Goal: Task Accomplishment & Management: Manage account settings

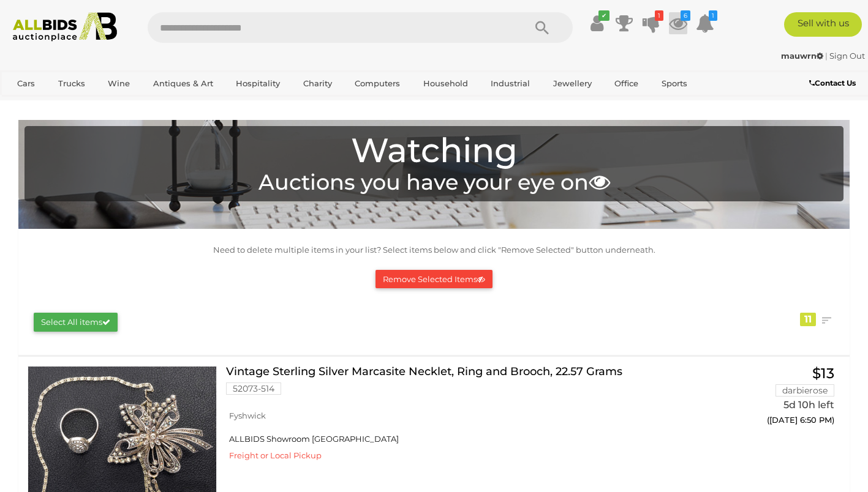
click at [677, 21] on icon at bounding box center [678, 23] width 18 height 22
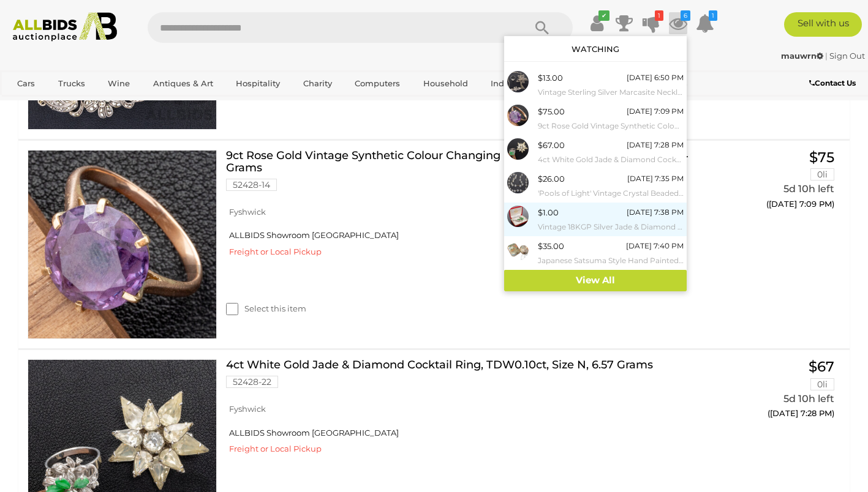
scroll to position [450, 0]
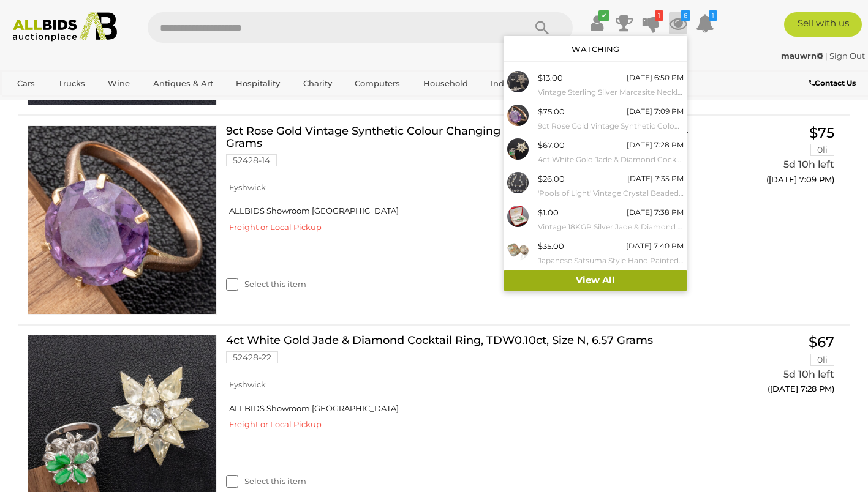
click at [635, 282] on link "View All" at bounding box center [595, 280] width 183 height 21
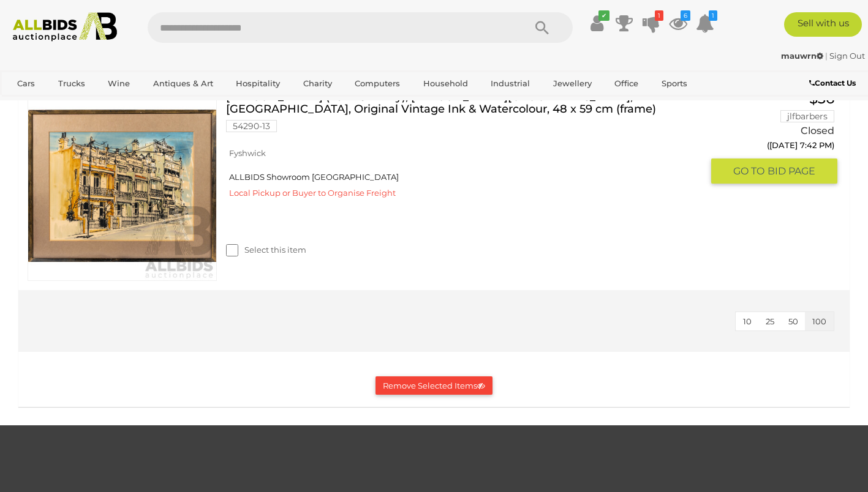
scroll to position [2376, 0]
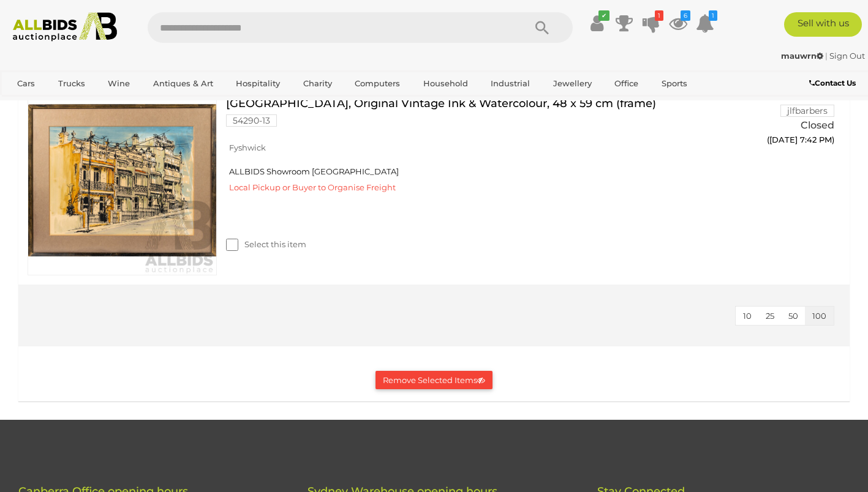
drag, startPoint x: 445, startPoint y: 378, endPoint x: 409, endPoint y: 377, distance: 36.1
click at [409, 377] on button "Remove Selected Items" at bounding box center [433, 380] width 117 height 19
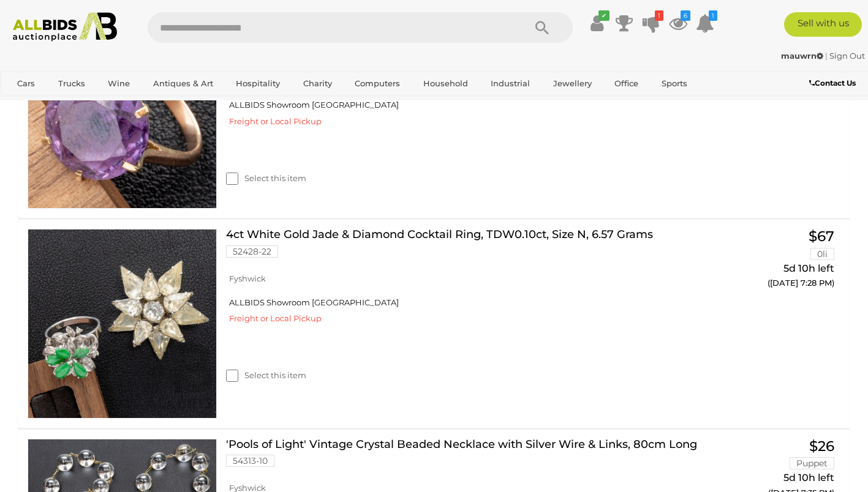
scroll to position [1341, 0]
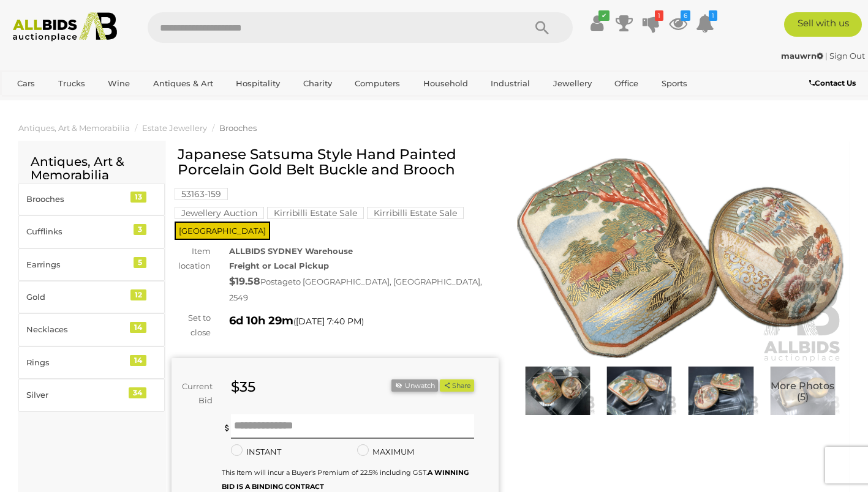
click at [617, 255] on img at bounding box center [680, 258] width 327 height 211
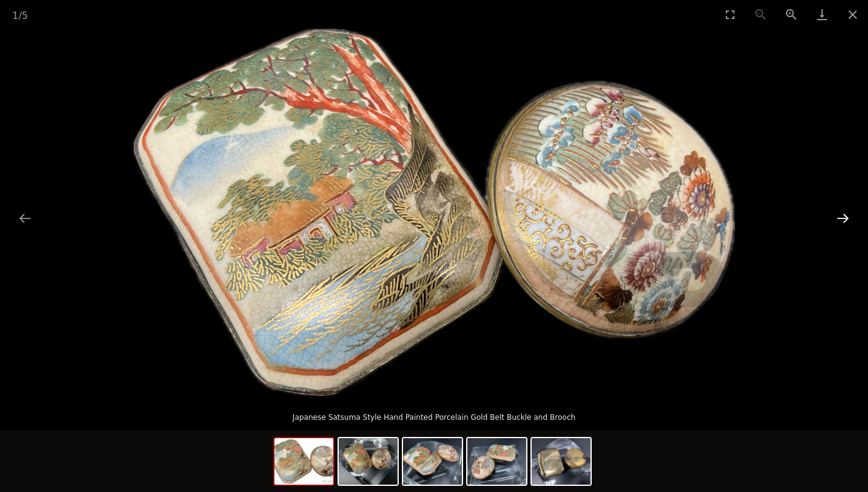
click at [842, 217] on button "Next slide" at bounding box center [843, 218] width 26 height 24
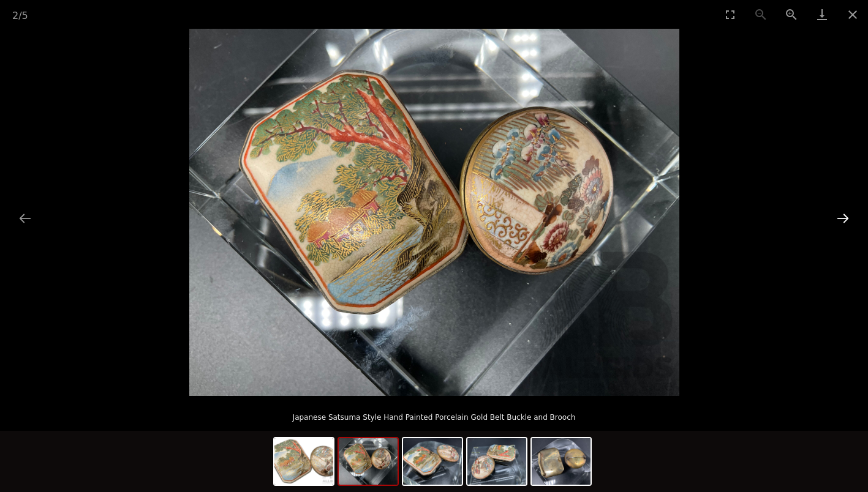
click at [842, 217] on button "Next slide" at bounding box center [843, 218] width 26 height 24
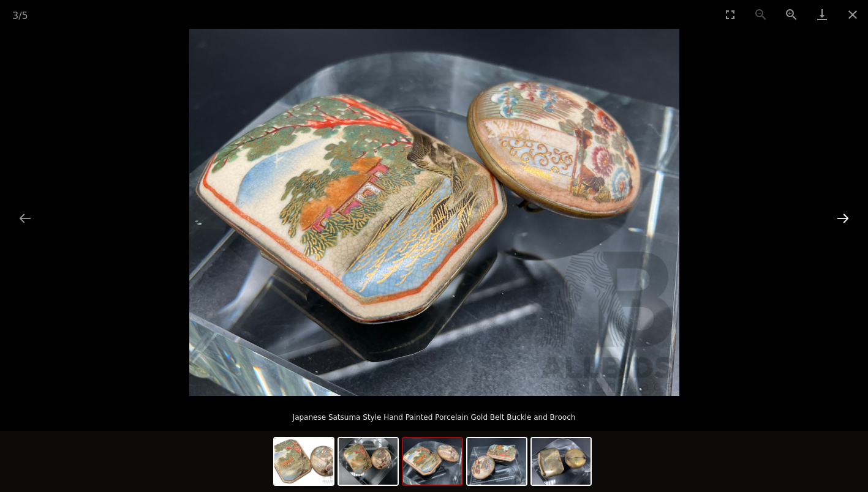
click at [842, 217] on button "Next slide" at bounding box center [843, 218] width 26 height 24
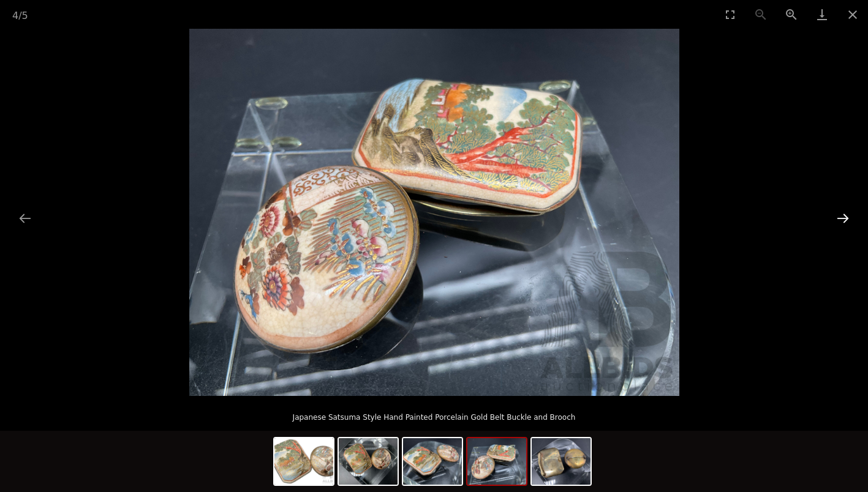
click at [842, 217] on button "Next slide" at bounding box center [843, 218] width 26 height 24
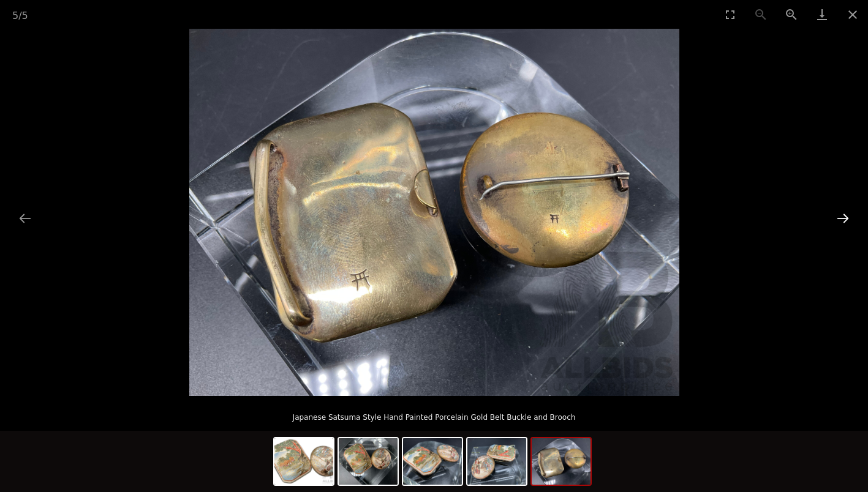
click at [840, 217] on button "Next slide" at bounding box center [843, 218] width 26 height 24
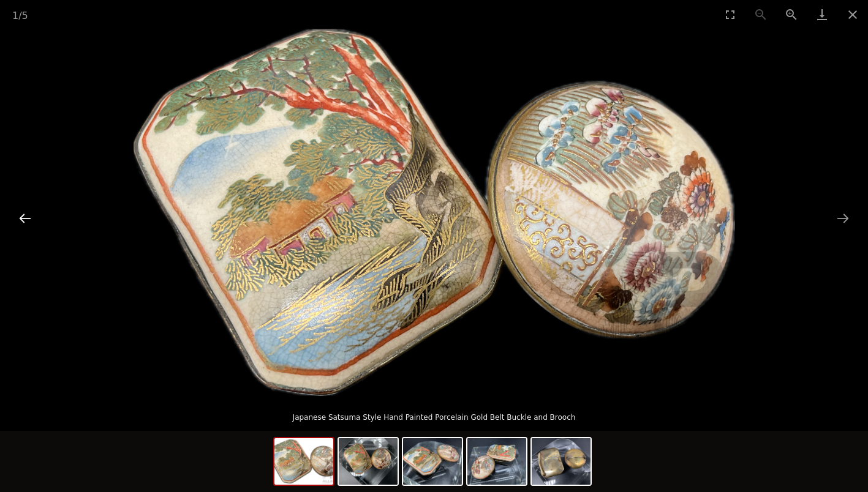
click at [21, 219] on button "Previous slide" at bounding box center [25, 218] width 26 height 24
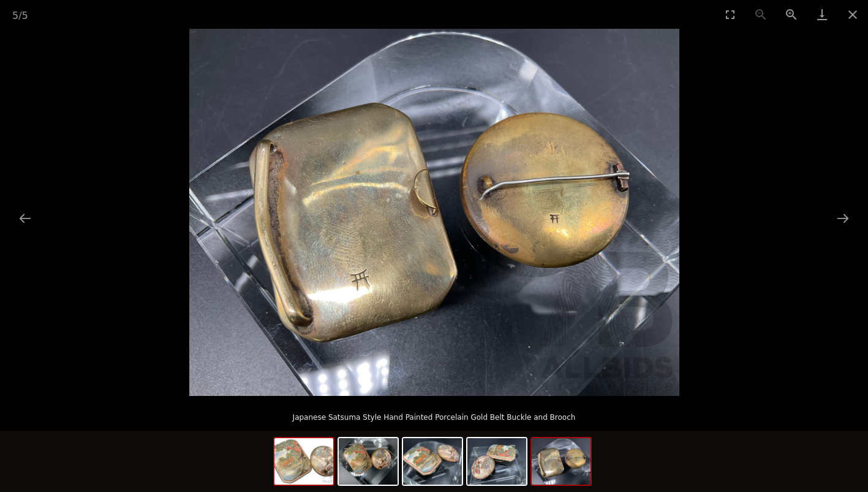
click at [307, 464] on img at bounding box center [303, 462] width 59 height 47
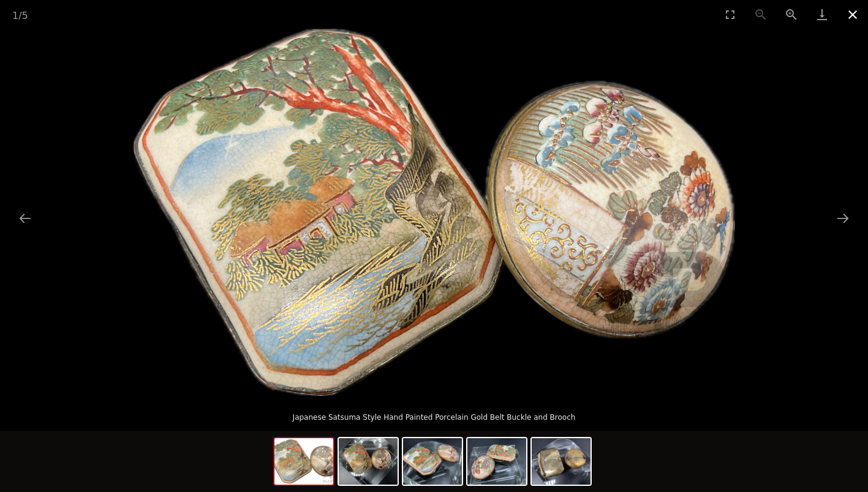
click at [855, 12] on button "Close gallery" at bounding box center [852, 14] width 31 height 29
